Goal: Navigation & Orientation: Understand site structure

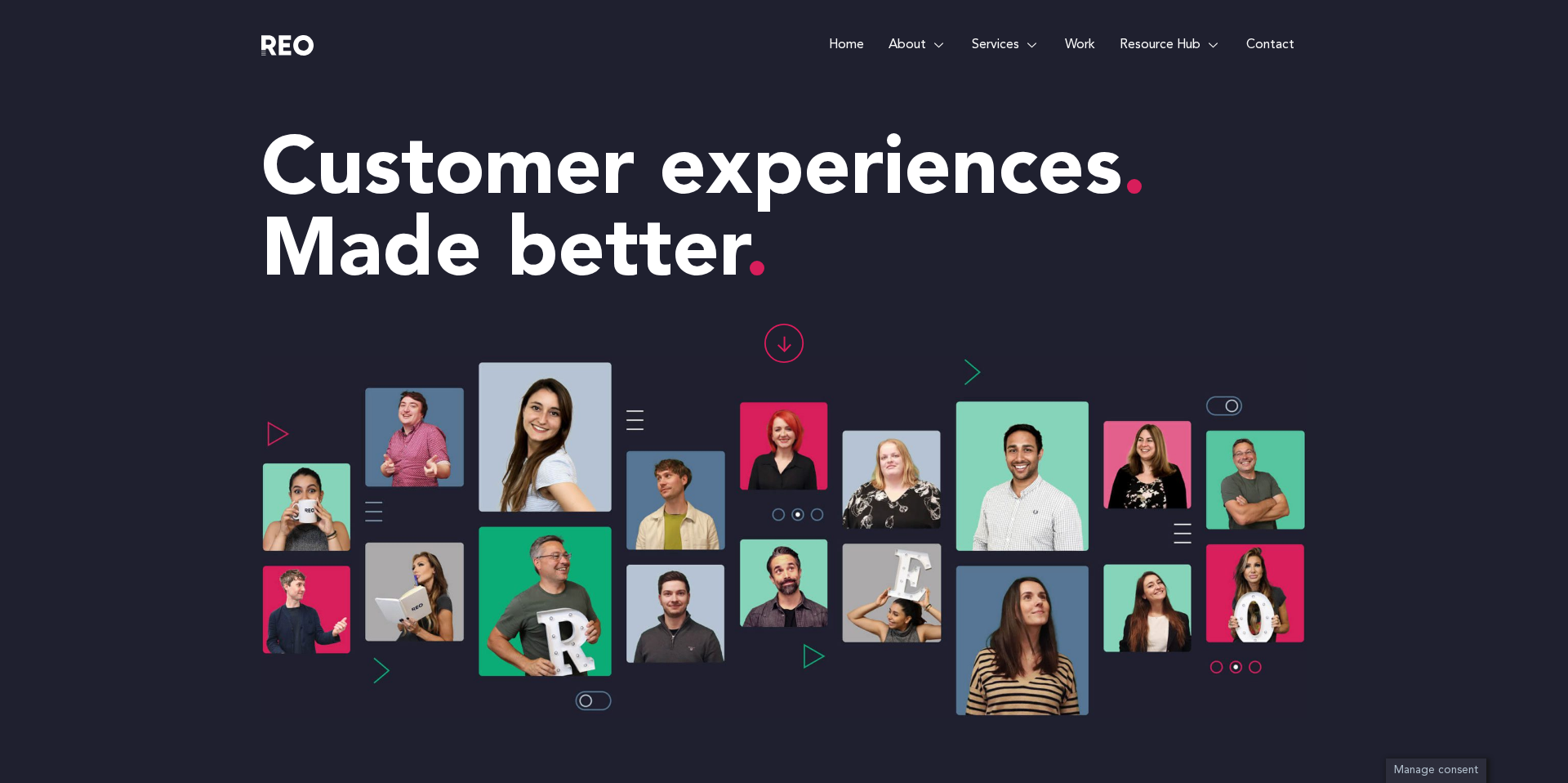
click at [852, 50] on link "Home" at bounding box center [847, 45] width 59 height 90
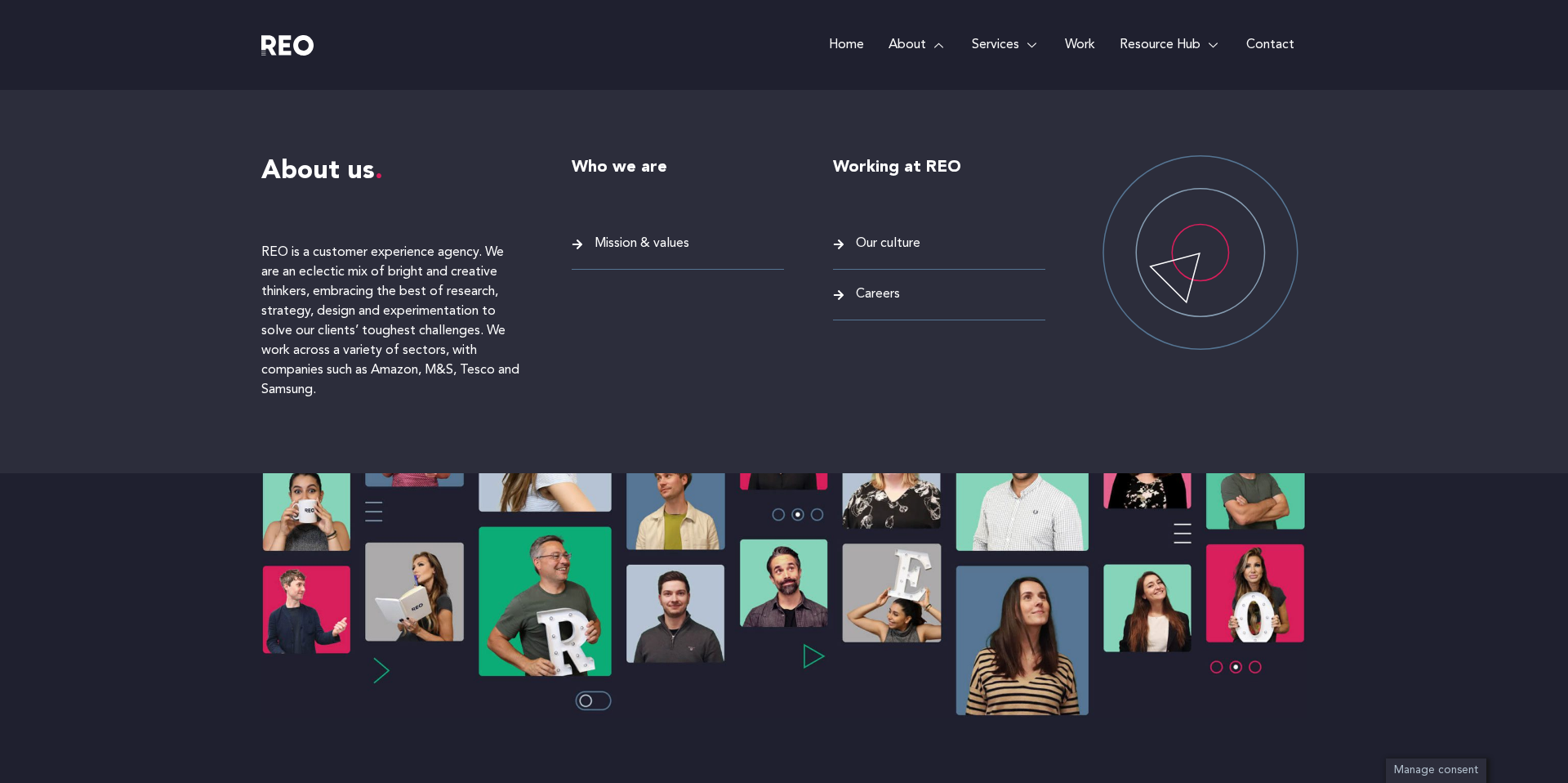
click at [911, 44] on link "About" at bounding box center [918, 45] width 84 height 90
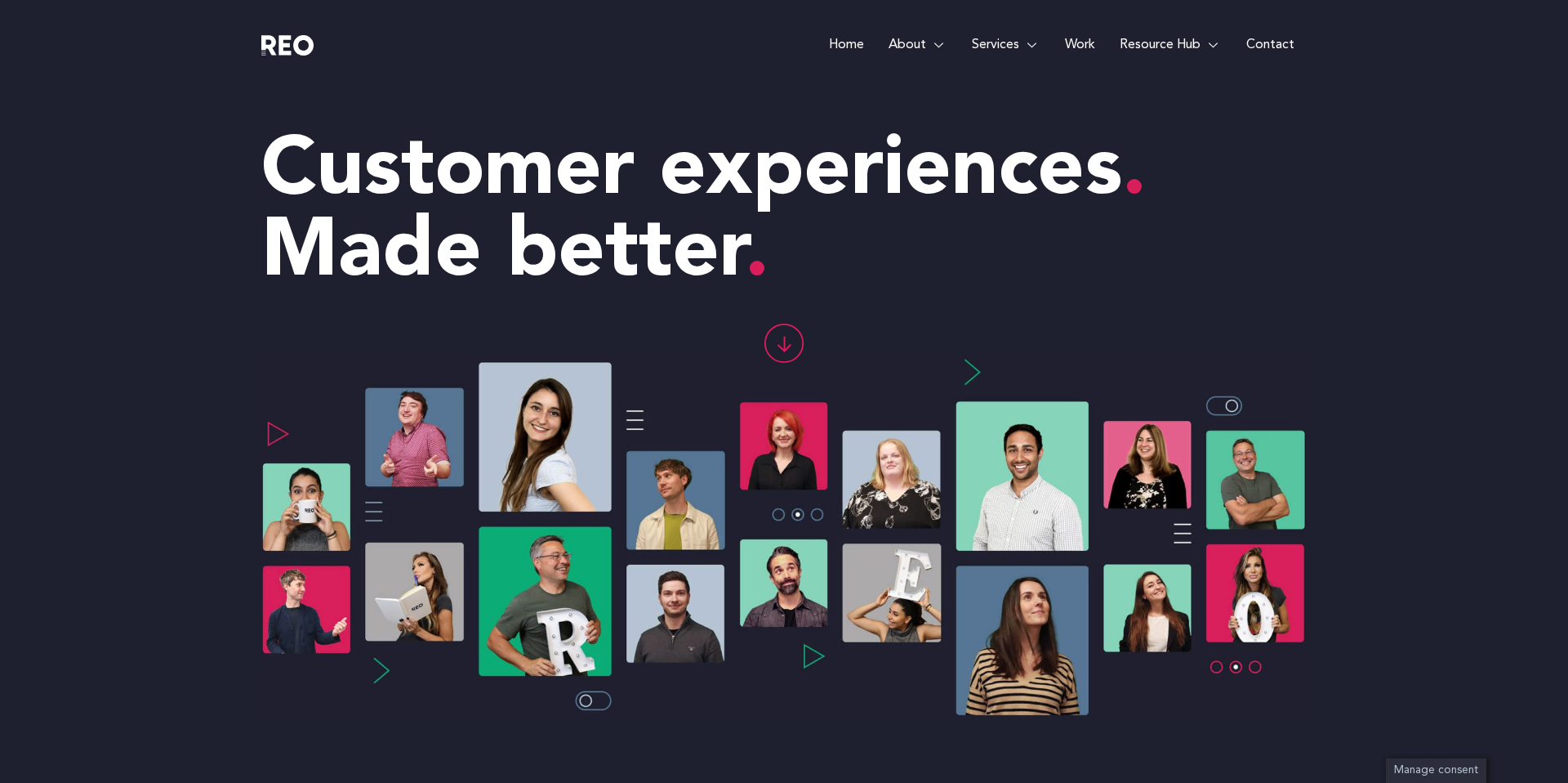
click at [1283, 42] on link "Contact" at bounding box center [1270, 45] width 73 height 90
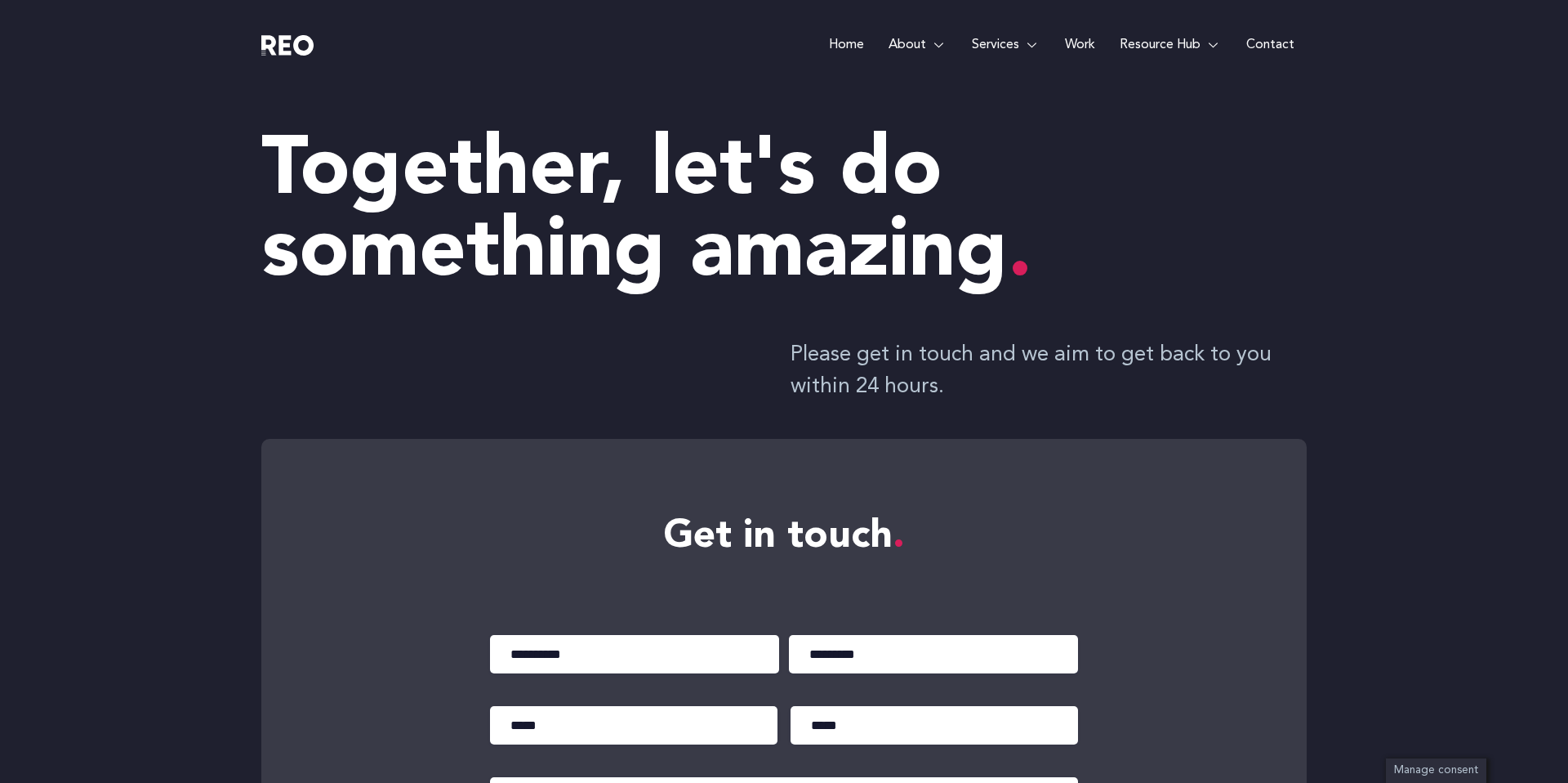
click at [847, 37] on link "Home" at bounding box center [847, 45] width 59 height 90
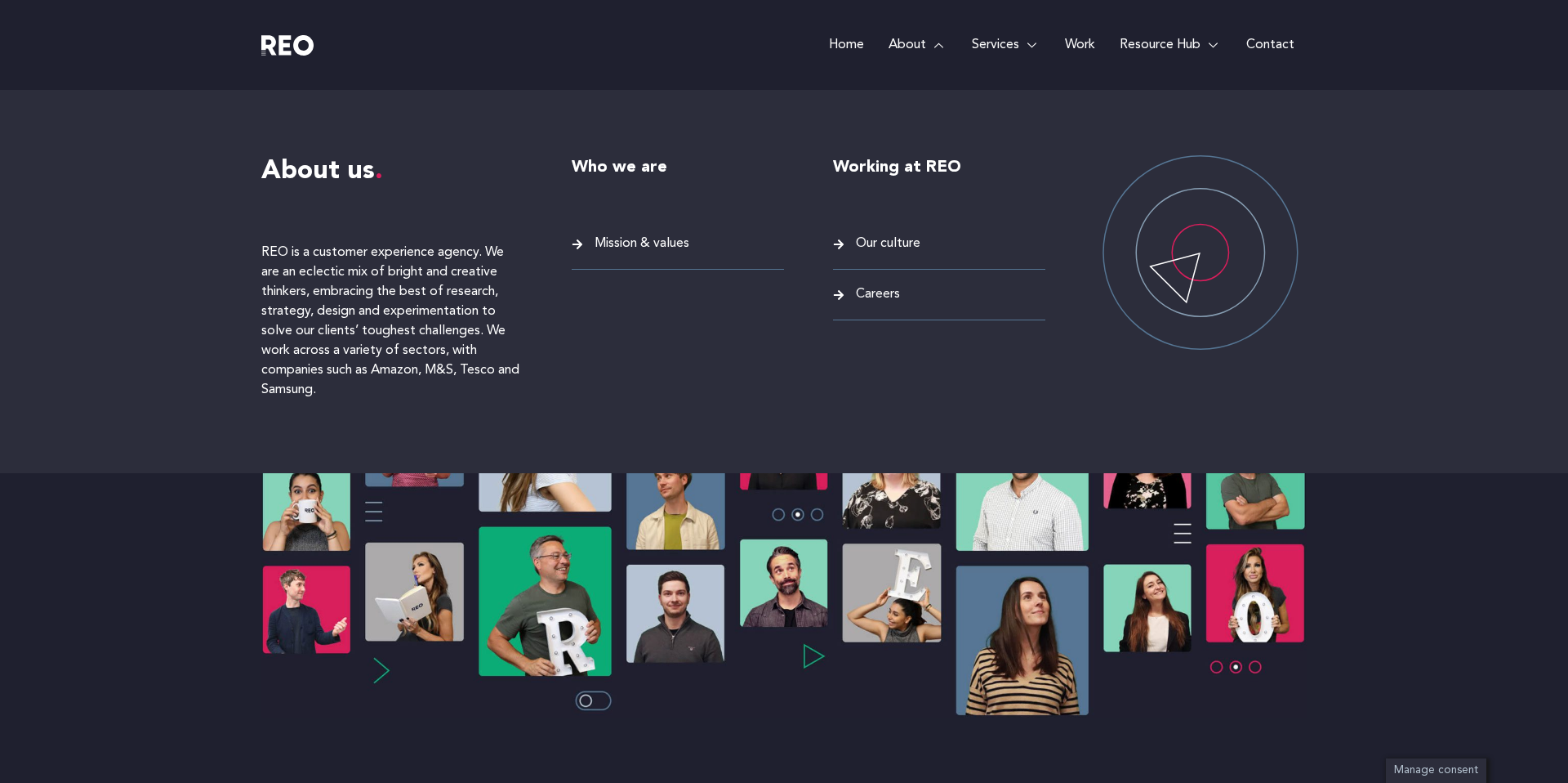
click at [927, 41] on link "About" at bounding box center [918, 45] width 84 height 90
click at [435, 285] on p "REO is a customer experience agency. We are an eclectic mix of bright and creat…" at bounding box center [392, 321] width 261 height 157
click at [618, 240] on span "Mission & values" at bounding box center [640, 243] width 99 height 22
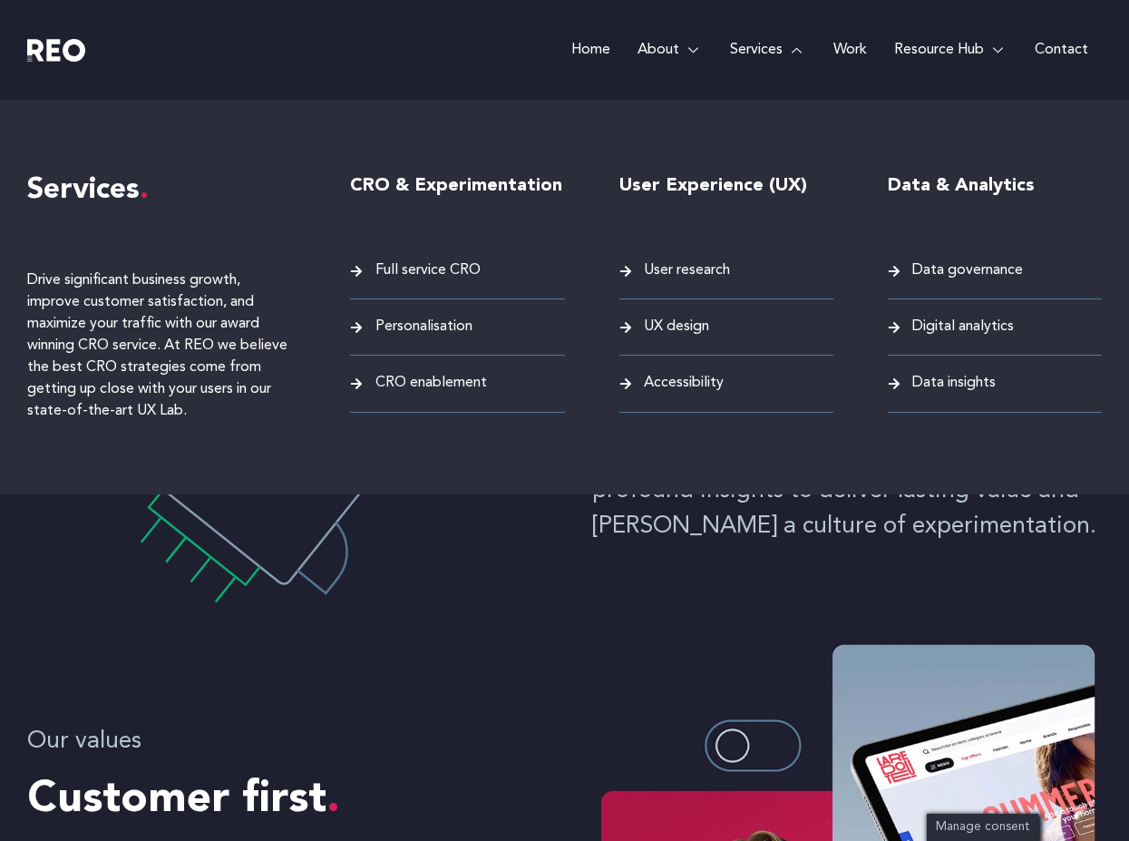
click at [790, 50] on link "Services" at bounding box center [768, 50] width 103 height 100
click at [669, 383] on span "Accessibility" at bounding box center [681, 383] width 84 height 24
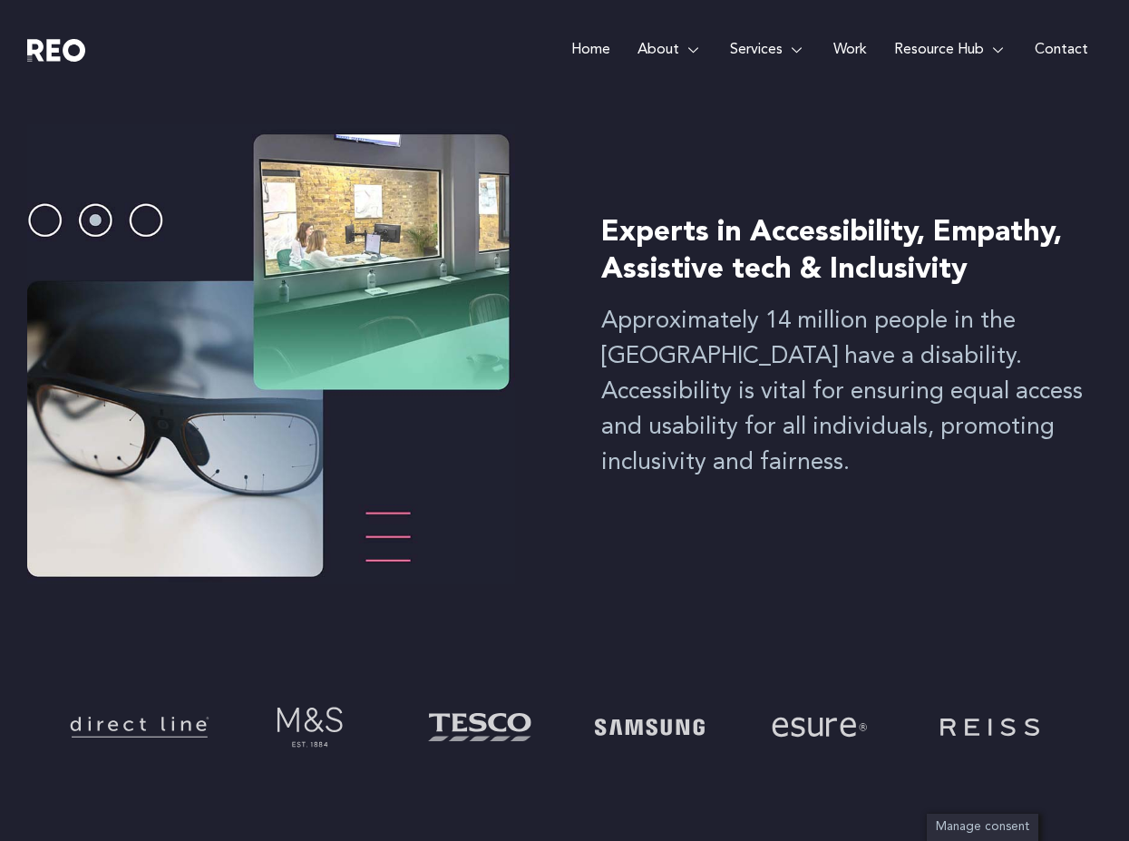
scroll to position [191, 0]
